Goal: Information Seeking & Learning: Learn about a topic

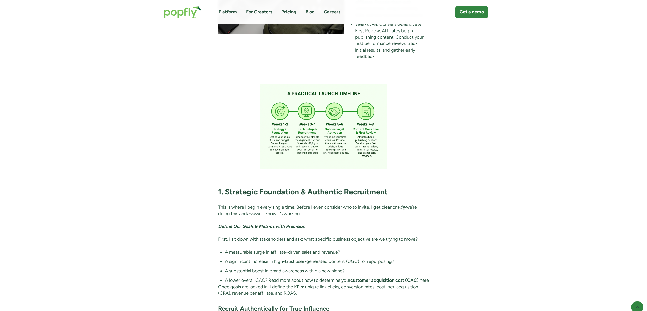
scroll to position [514, 0]
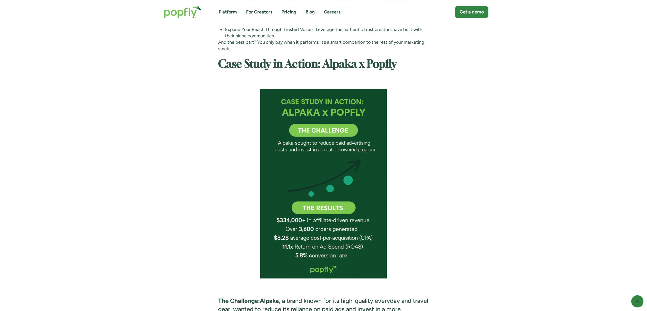
scroll to position [536, 0]
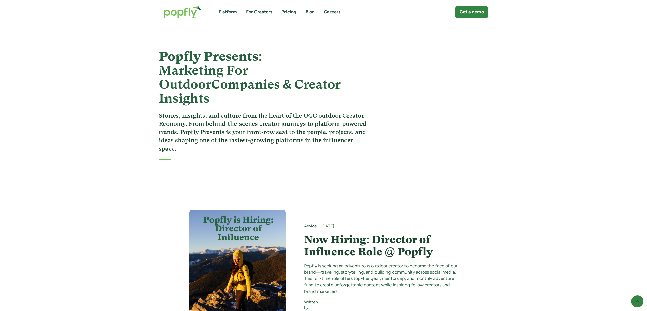
scroll to position [2826, 0]
